Goal: Task Accomplishment & Management: Complete application form

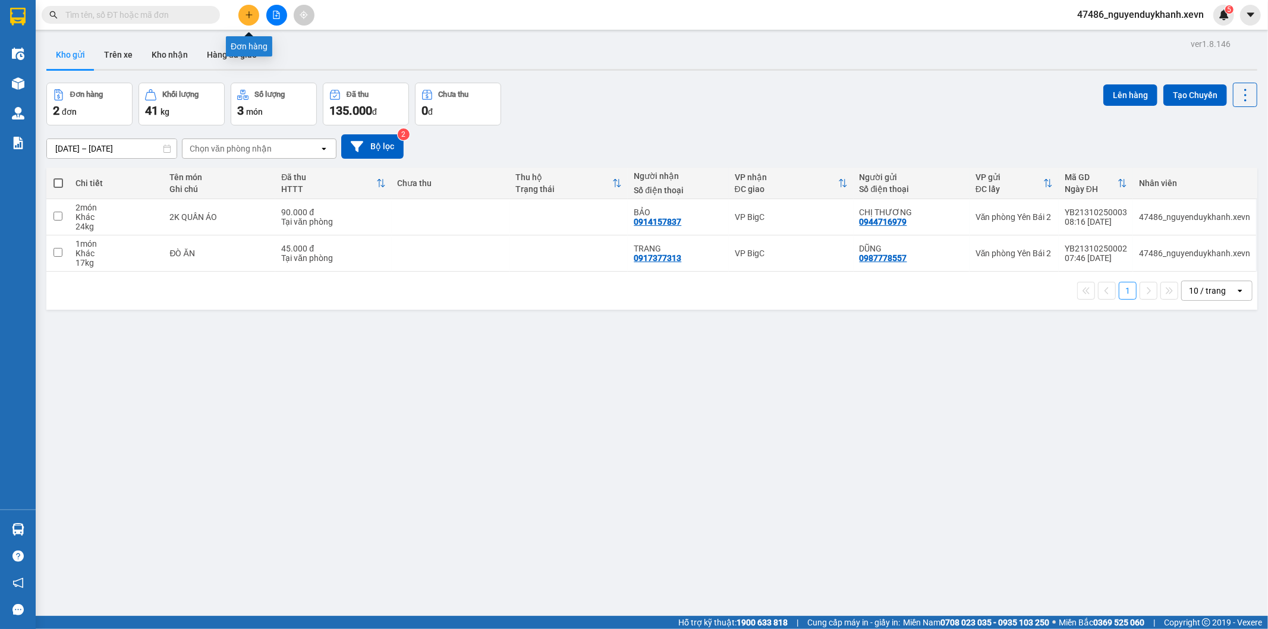
click at [252, 8] on button at bounding box center [248, 15] width 21 height 21
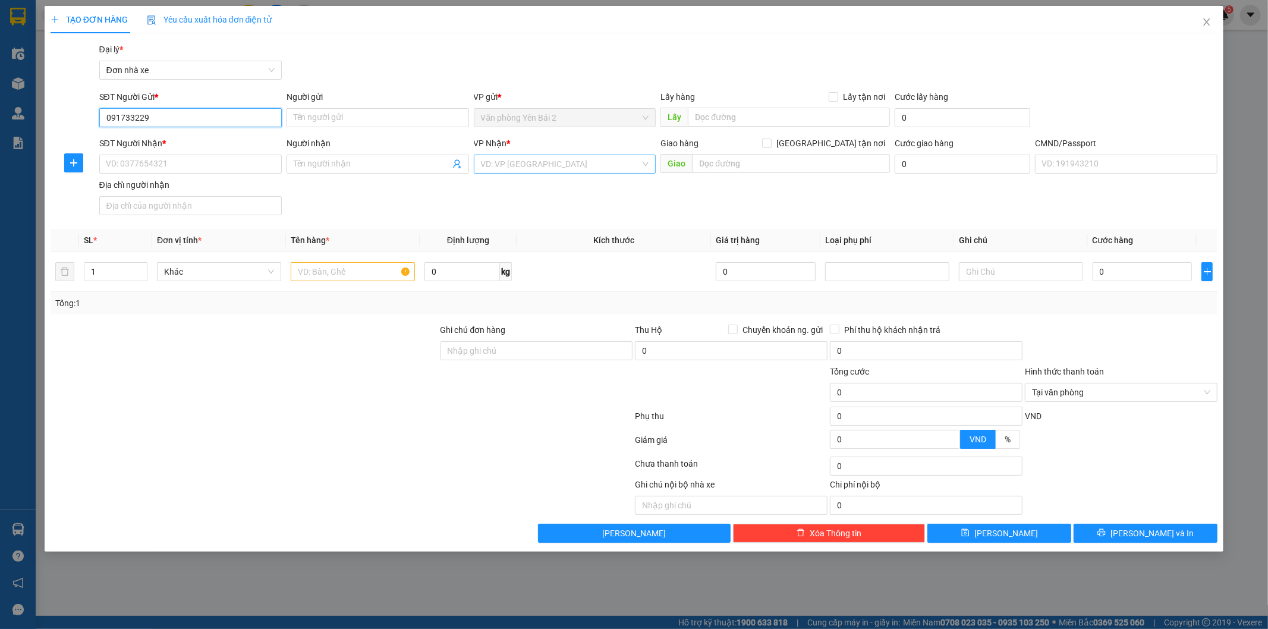
type input "0917332299"
click at [216, 143] on div "0917332299 - [PERSON_NAME]" at bounding box center [190, 141] width 168 height 13
type input "[PERSON_NAME]"
type input "0961306199"
type input "CÔ MAI"
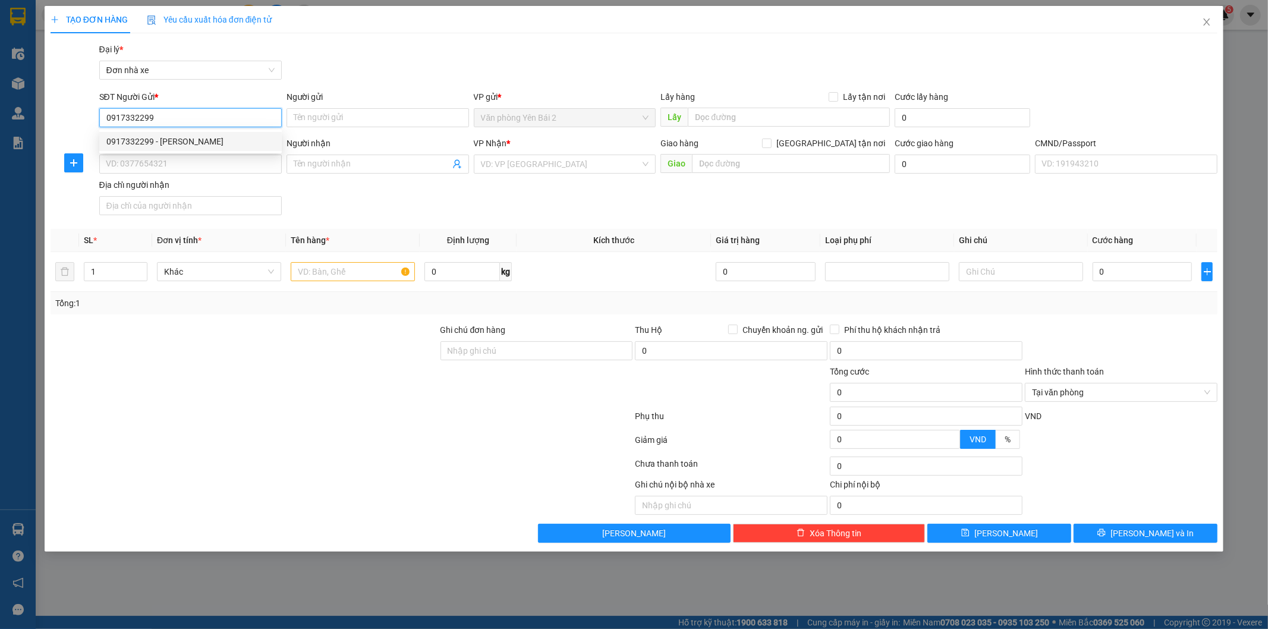
type input "015166000034"
type input "0917332299"
click at [352, 268] on input "text" at bounding box center [353, 271] width 124 height 19
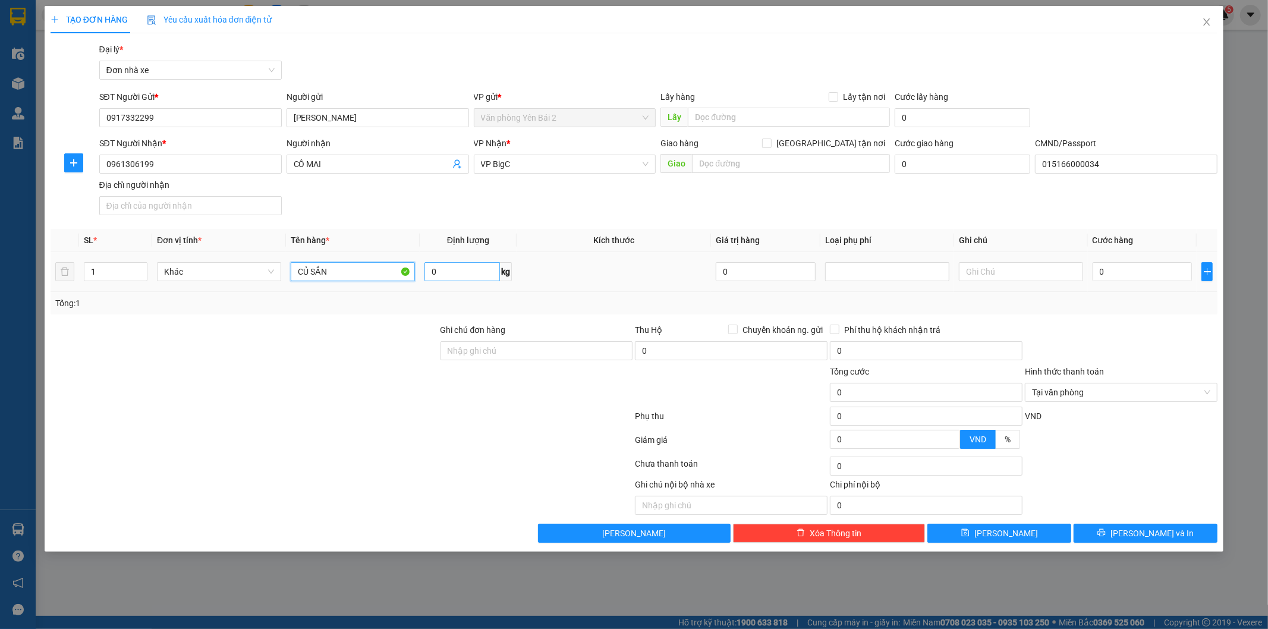
type input "CỦ SẮN"
click at [449, 274] on input "0" at bounding box center [462, 271] width 76 height 19
type input "18"
click at [1131, 277] on input "0" at bounding box center [1143, 271] width 100 height 19
type input "4"
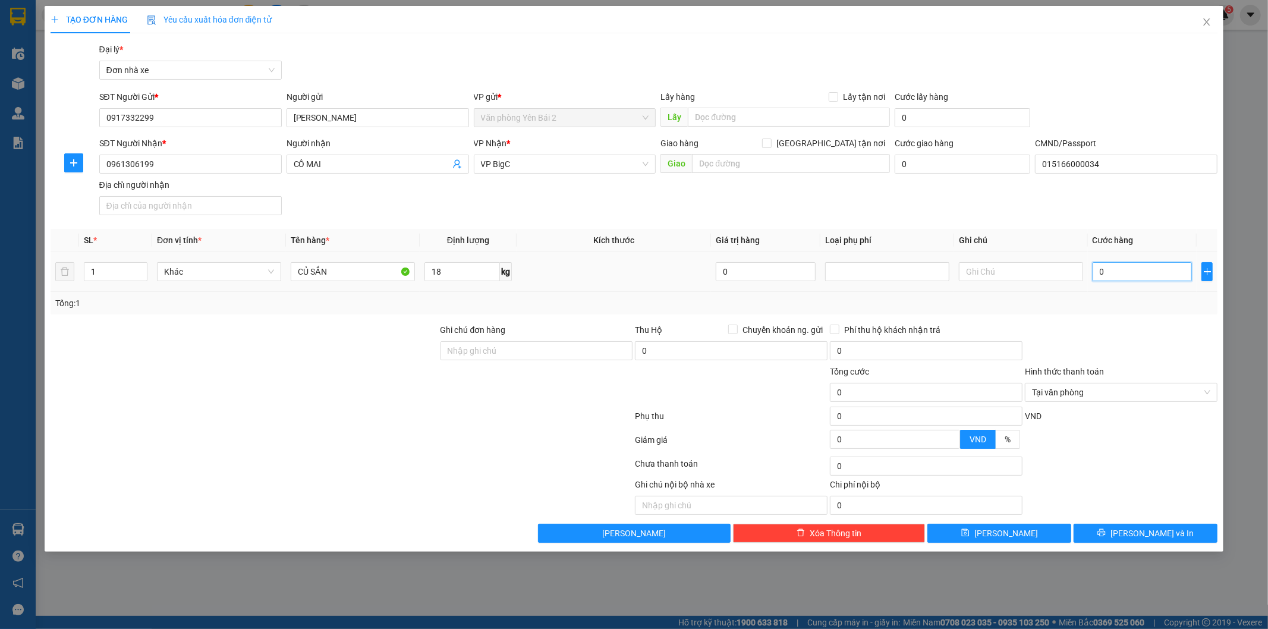
type input "4"
type input "45"
type input "450"
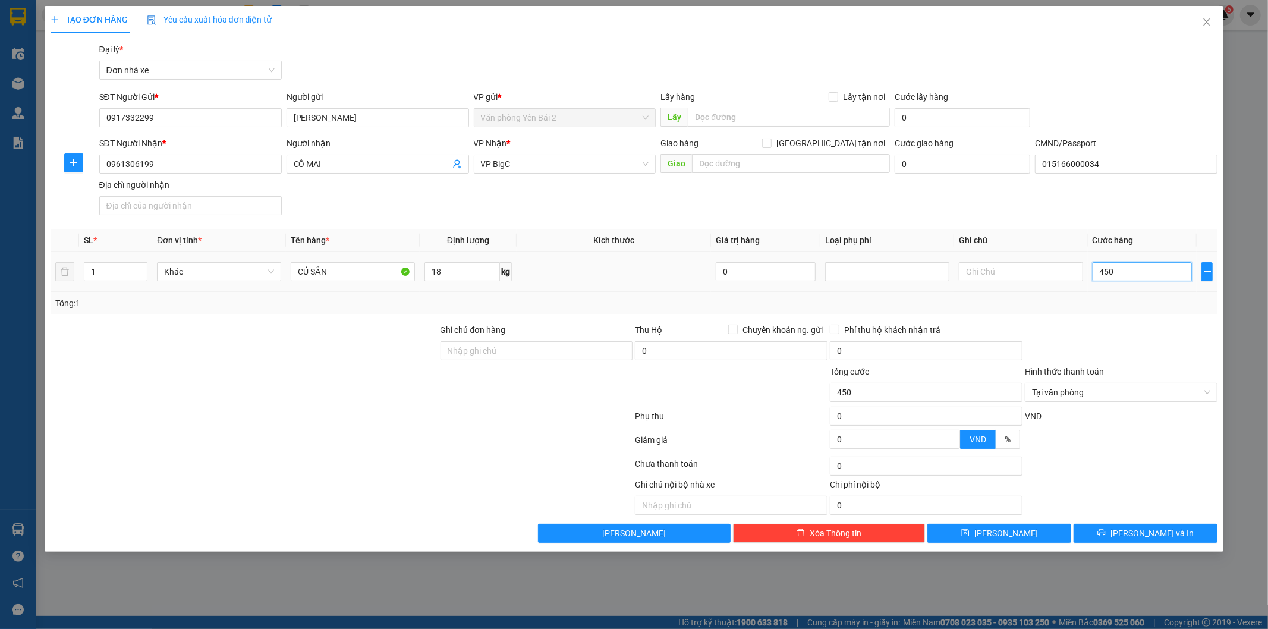
type input "4.500"
type input "45.000"
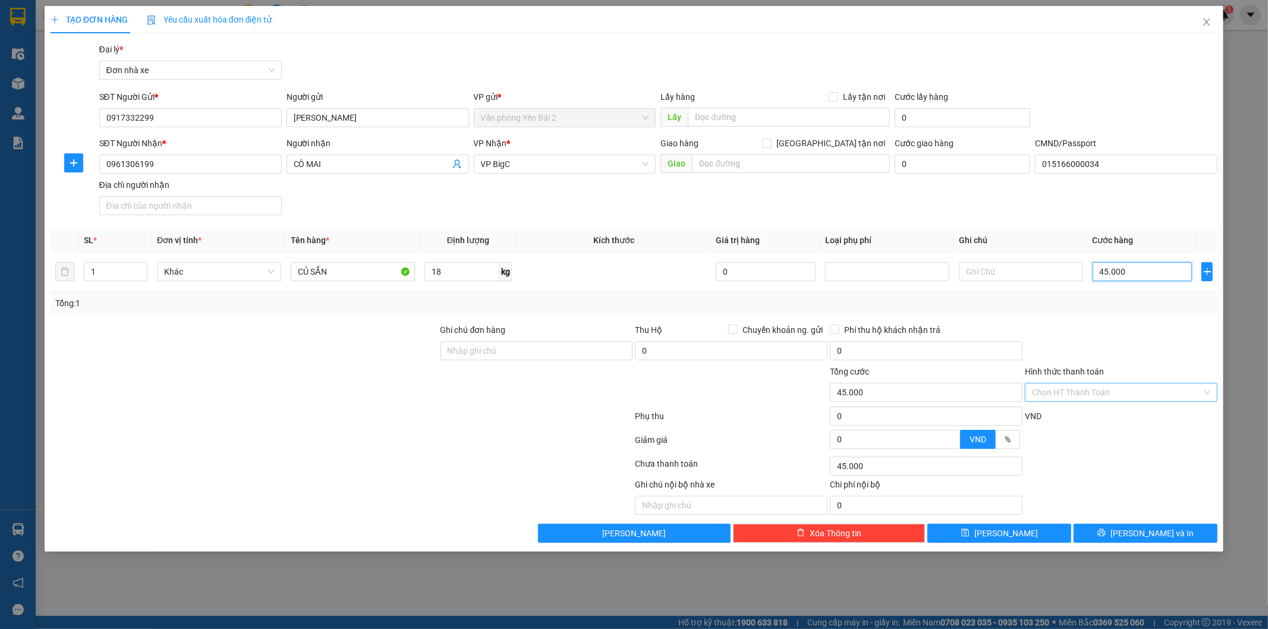
type input "45.000"
click at [1080, 319] on div "Transit Pickup Surcharge Ids Transit Deliver Surcharge Ids Transit Deliver Surc…" at bounding box center [635, 293] width 1168 height 500
click at [1155, 533] on span "[PERSON_NAME] và In" at bounding box center [1152, 533] width 83 height 13
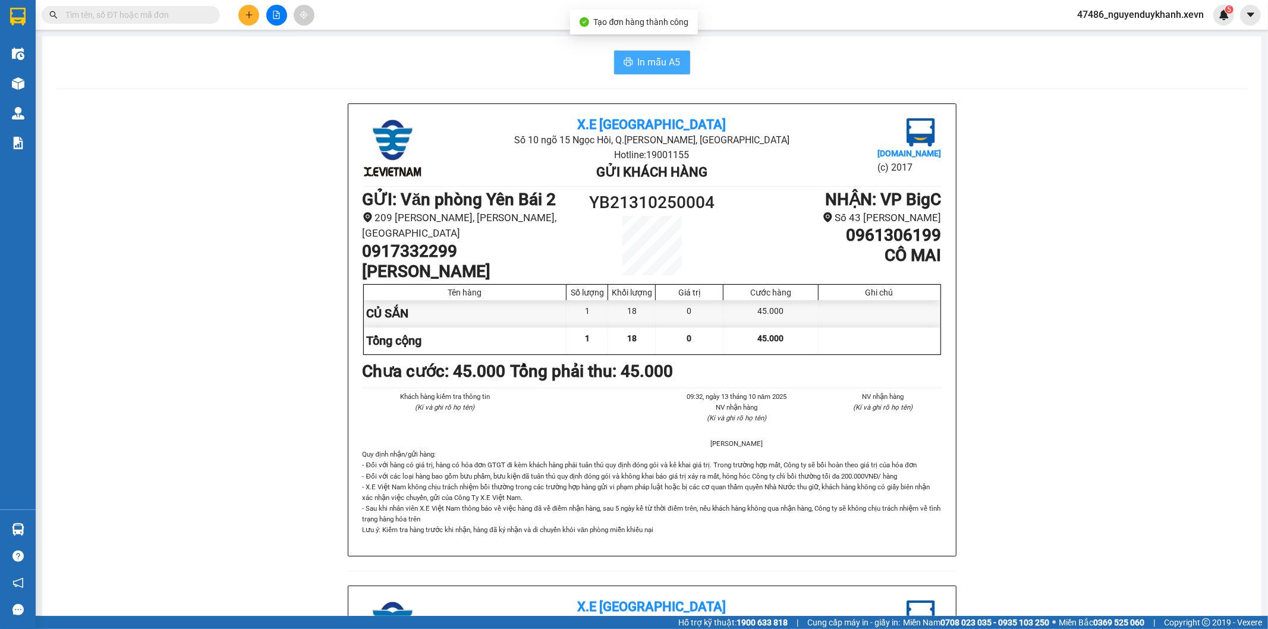
click at [649, 60] on span "In mẫu A5" at bounding box center [659, 62] width 43 height 15
